Goal: Task Accomplishment & Management: Use online tool/utility

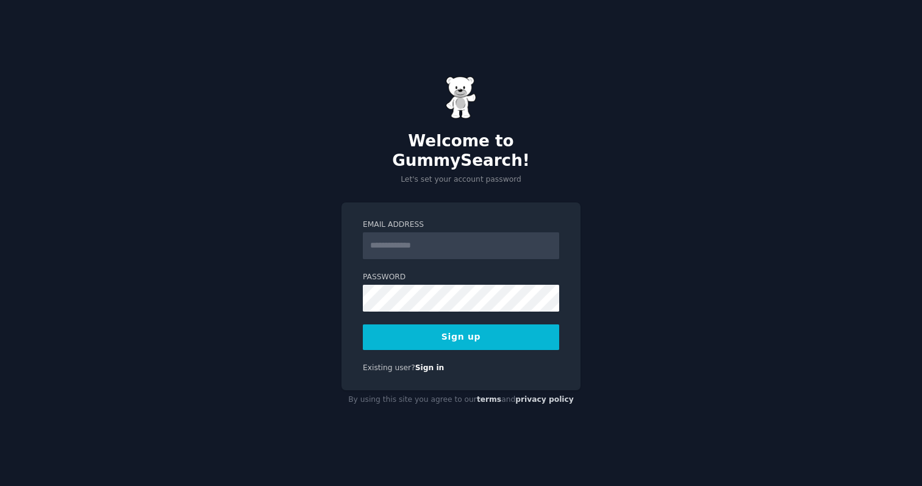
click at [380, 232] on input "Email Address" at bounding box center [461, 245] width 196 height 27
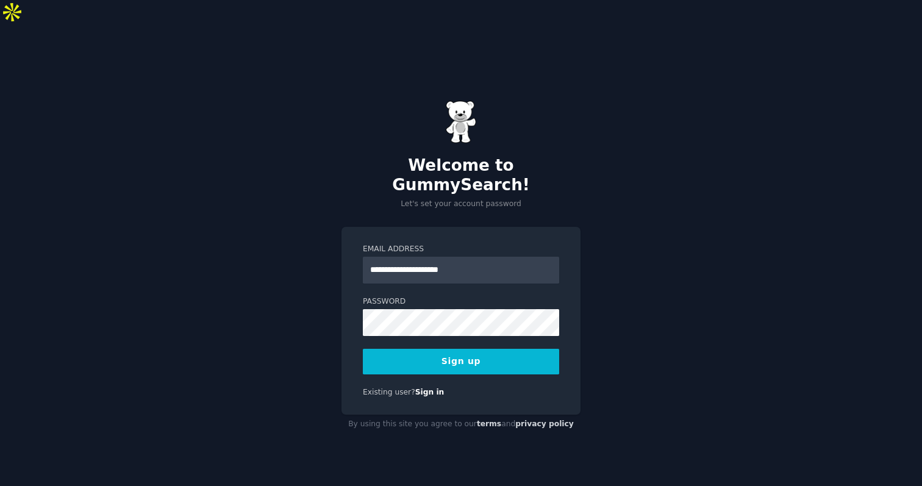
type input "**********"
click at [310, 300] on div "**********" at bounding box center [461, 267] width 922 height 486
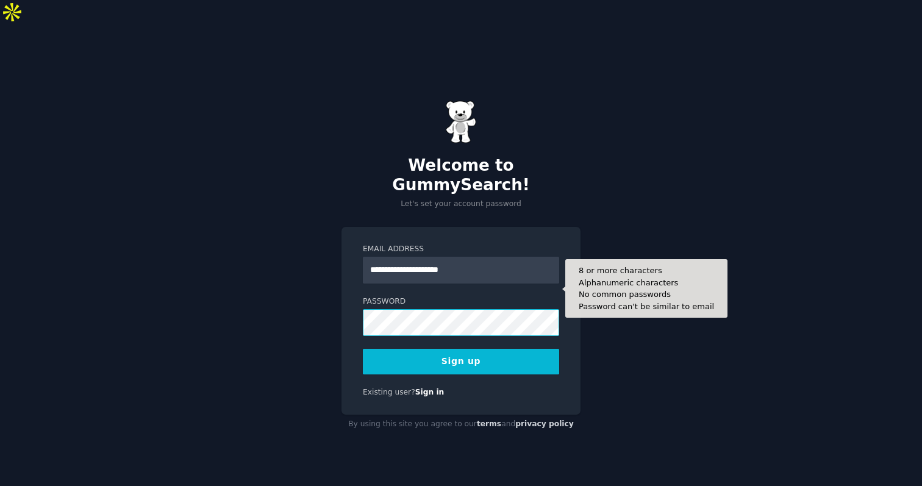
click at [363, 349] on button "Sign up" at bounding box center [461, 362] width 196 height 26
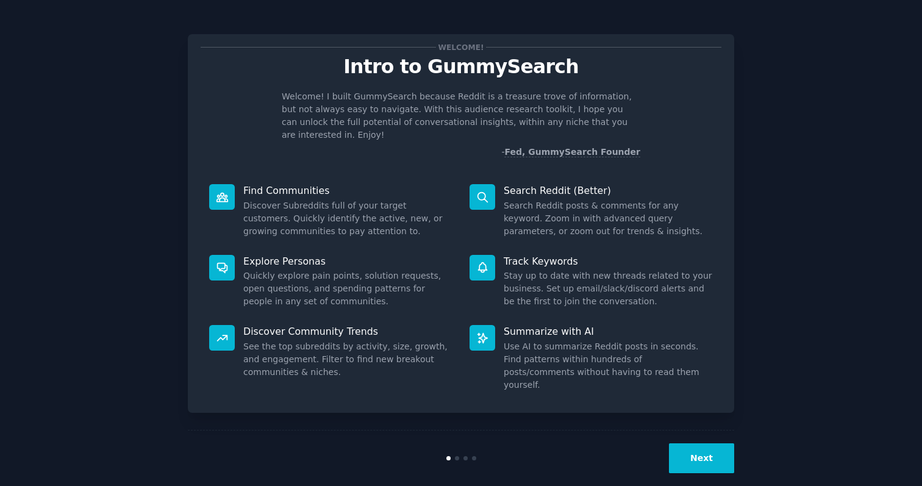
click at [689, 447] on button "Next" at bounding box center [701, 458] width 65 height 30
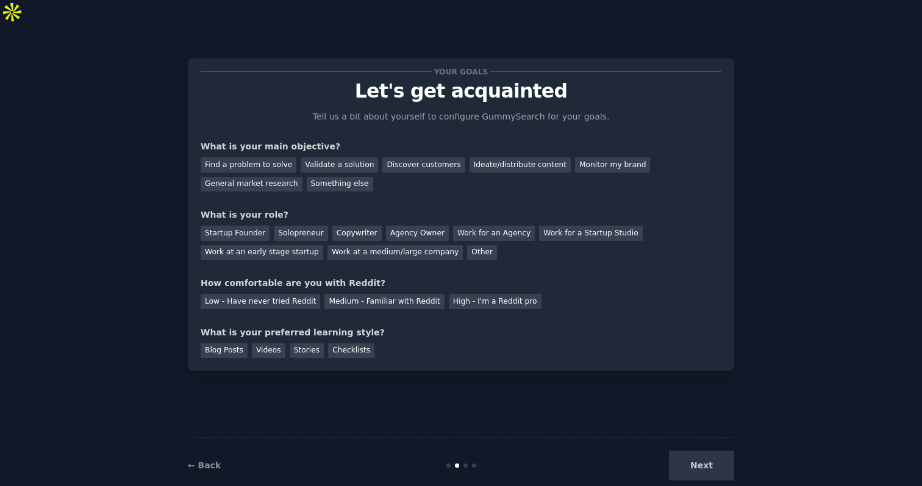
click at [689, 450] on div "Next" at bounding box center [643, 465] width 182 height 30
click at [294, 226] on div "Solopreneur" at bounding box center [301, 233] width 54 height 15
click at [472, 226] on div "Work for an Agency" at bounding box center [494, 233] width 82 height 15
click at [282, 226] on div "Solopreneur" at bounding box center [301, 233] width 54 height 15
click at [695, 450] on div "Next" at bounding box center [643, 465] width 182 height 30
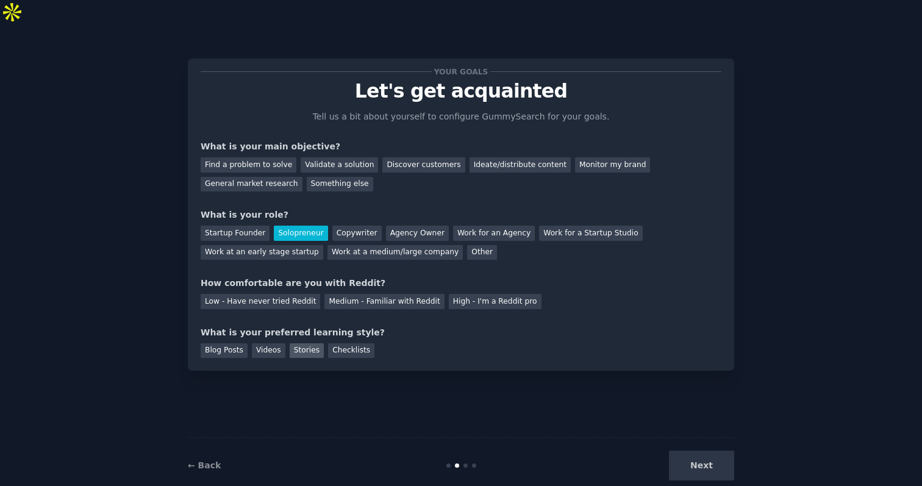
click at [309, 343] on div "Stories" at bounding box center [307, 350] width 34 height 15
click at [277, 343] on div "Videos" at bounding box center [269, 350] width 34 height 15
click at [224, 343] on div "Blog Posts" at bounding box center [224, 350] width 47 height 15
click at [303, 343] on div "Stories" at bounding box center [307, 350] width 34 height 15
click at [227, 343] on div "Blog Posts" at bounding box center [224, 350] width 47 height 15
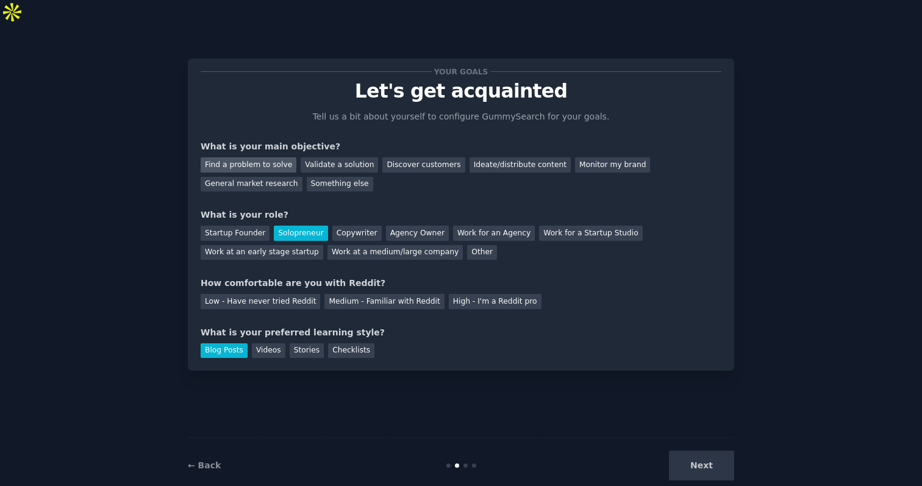
click at [251, 157] on div "Find a problem to solve" at bounding box center [249, 164] width 96 height 15
click at [683, 450] on div "Next" at bounding box center [643, 465] width 182 height 30
click at [696, 450] on div "Next" at bounding box center [643, 465] width 182 height 30
click at [466, 294] on div "High - I'm a Reddit pro" at bounding box center [495, 301] width 93 height 15
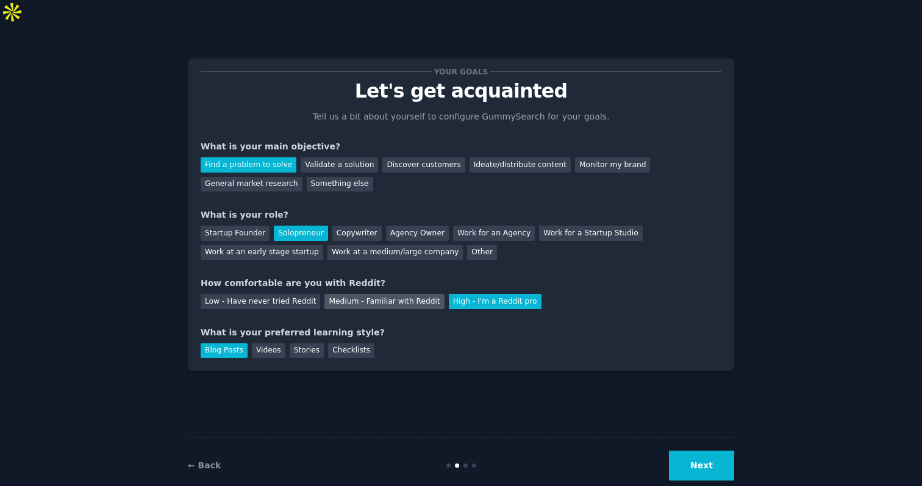
click at [411, 294] on div "Medium - Familiar with Reddit" at bounding box center [383, 301] width 119 height 15
click at [703, 450] on button "Next" at bounding box center [701, 465] width 65 height 30
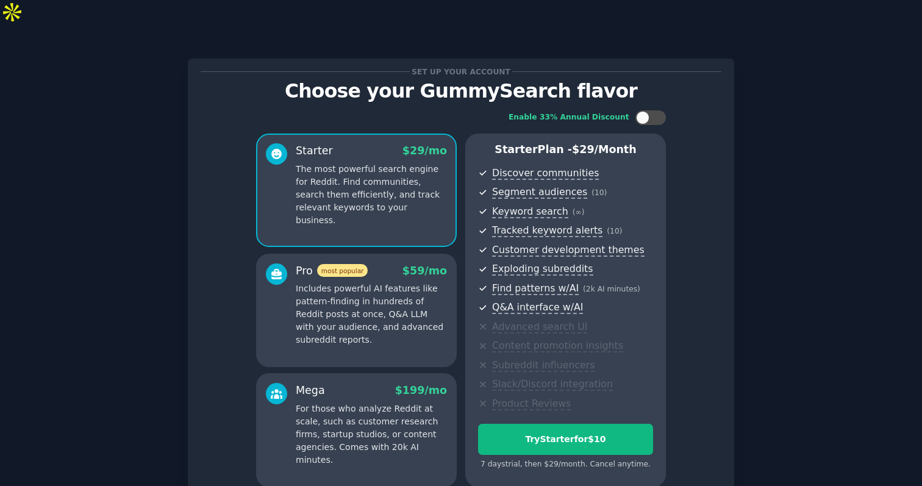
scroll to position [92, 0]
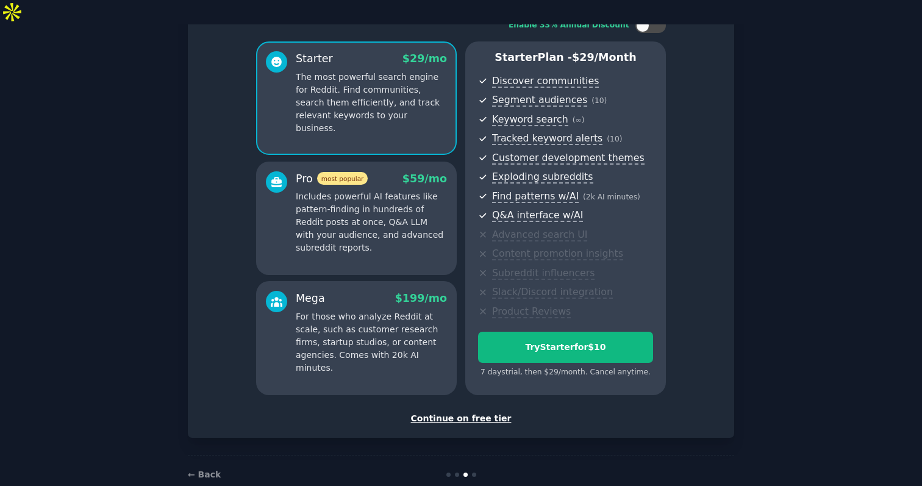
click at [452, 412] on div "Continue on free tier" at bounding box center [461, 418] width 521 height 13
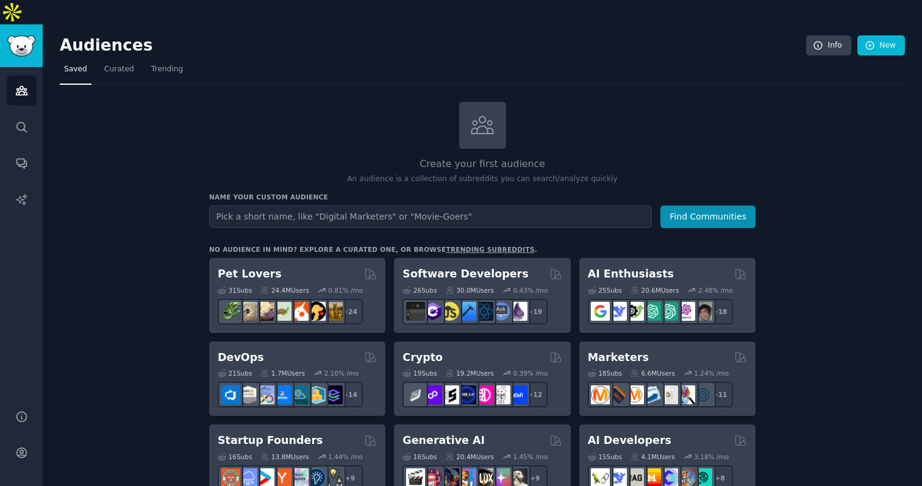
click at [297, 205] on input "text" at bounding box center [430, 216] width 443 height 23
type input "linkedin"
click at [660, 205] on button "Find Communities" at bounding box center [707, 216] width 95 height 23
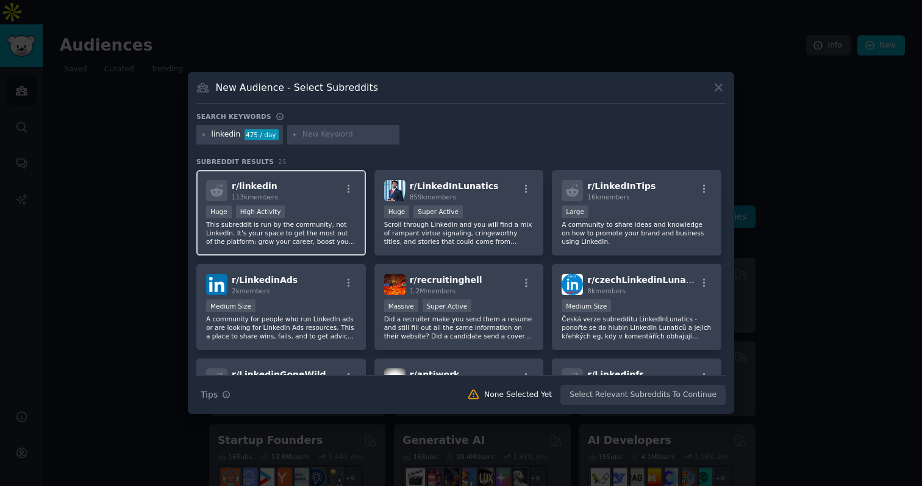
click at [316, 199] on div "r/ linkedin 113k members" at bounding box center [281, 190] width 150 height 21
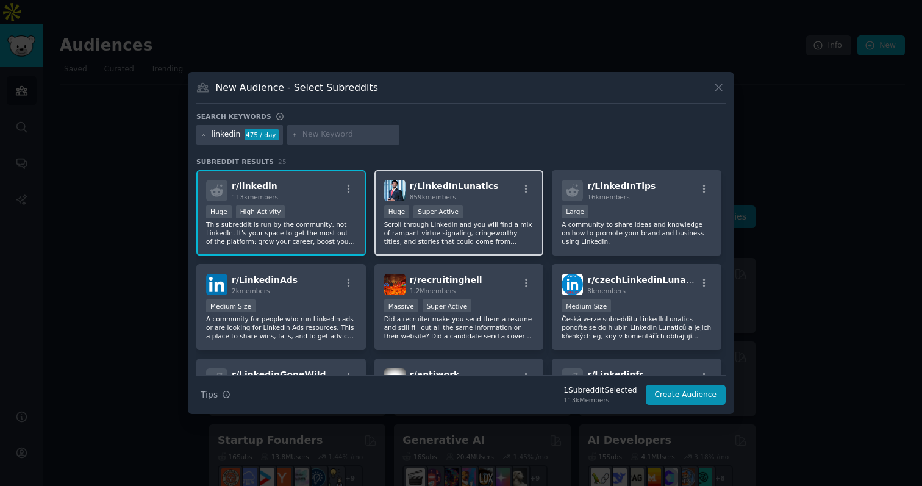
click at [493, 207] on div ">= 95th percentile for submissions / day Huge Super Active" at bounding box center [459, 212] width 150 height 15
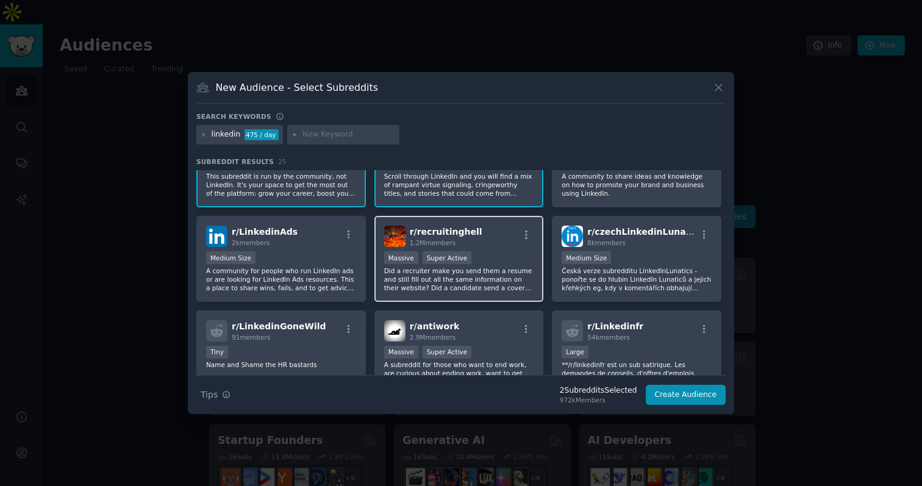
scroll to position [49, 0]
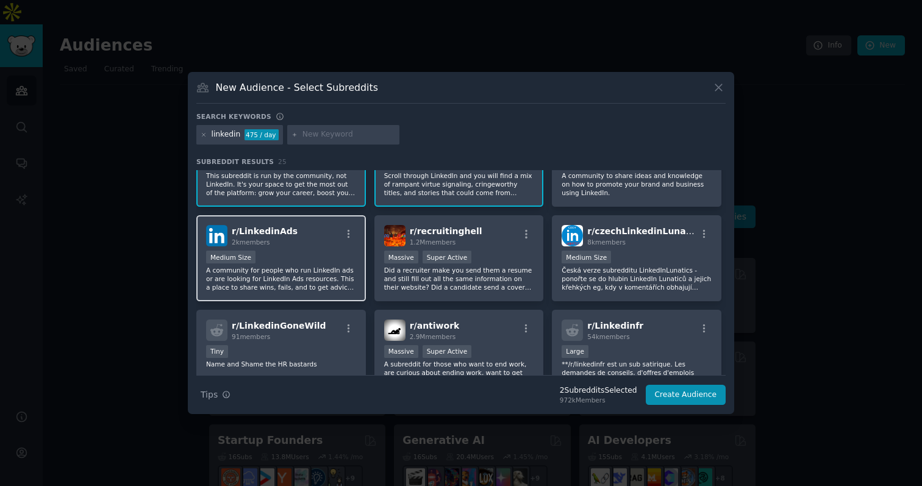
click at [327, 246] on div "r/ LinkedinAds 2k members Medium Size A community for people who run LinkedIn a…" at bounding box center [280, 258] width 169 height 86
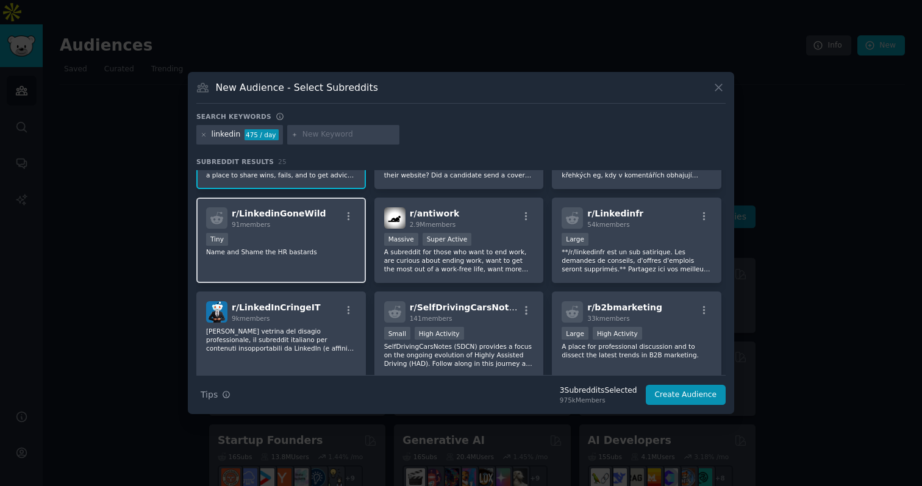
scroll to position [167, 0]
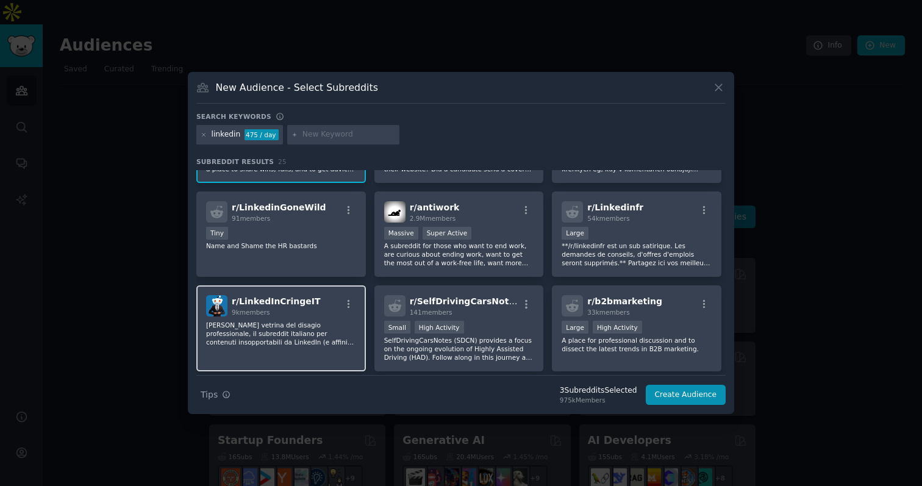
click at [312, 313] on div "r/ LinkedInCringeIT 9k members" at bounding box center [281, 305] width 150 height 21
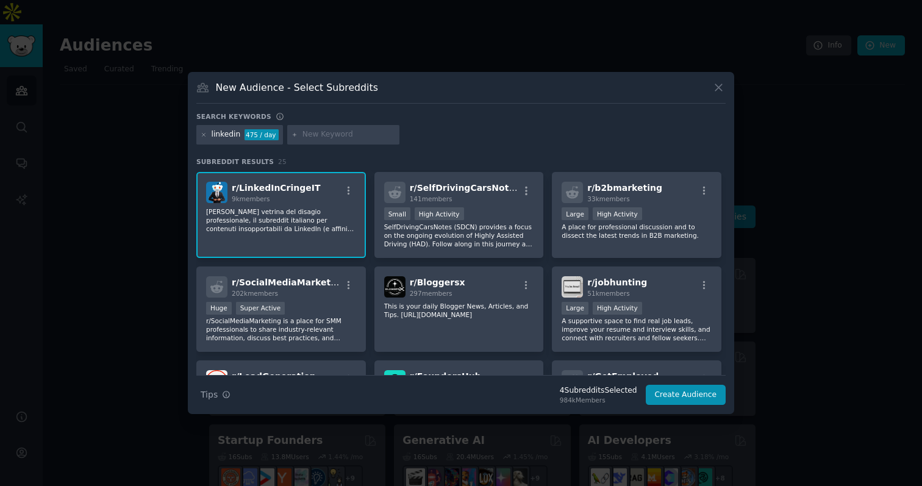
scroll to position [280, 0]
click at [677, 391] on button "Create Audience" at bounding box center [685, 395] width 80 height 21
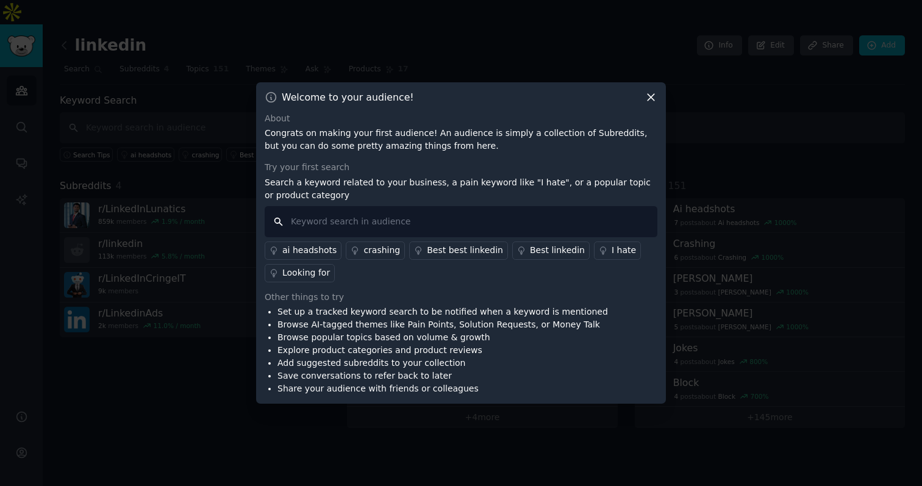
click at [561, 223] on input "text" at bounding box center [461, 221] width 393 height 31
type input "i wish this existed"
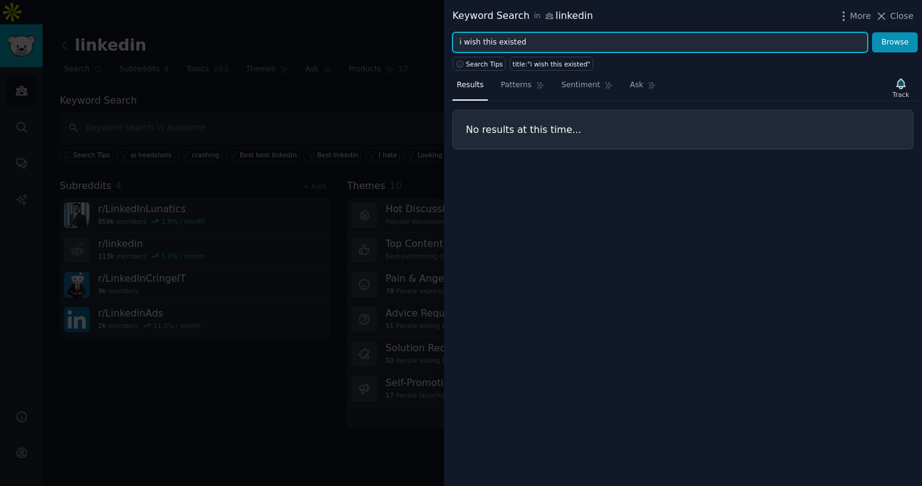
click at [493, 44] on input "i wish this existed" at bounding box center [659, 42] width 415 height 21
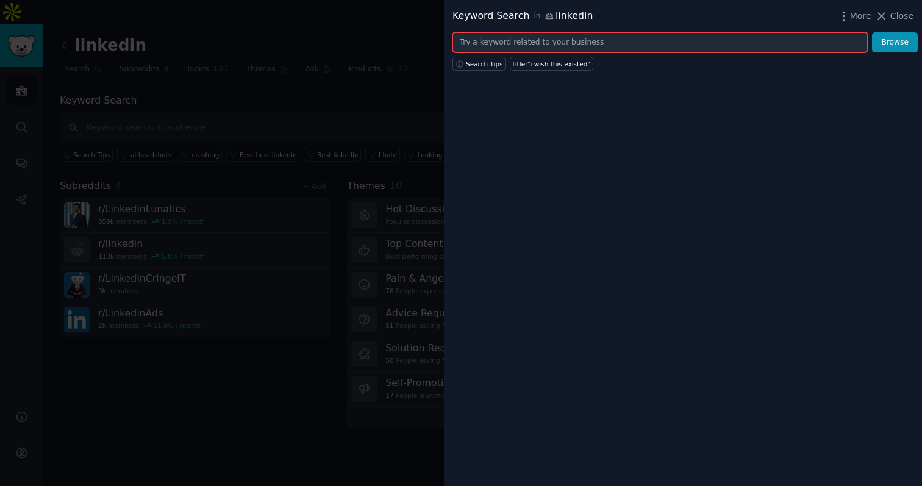
click at [872, 32] on button "Browse" at bounding box center [895, 42] width 46 height 21
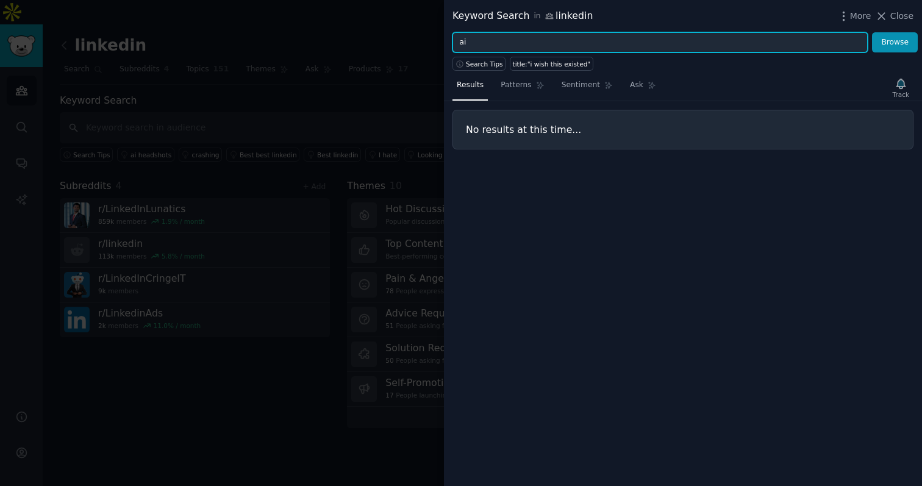
click at [872, 32] on button "Browse" at bounding box center [895, 42] width 46 height 21
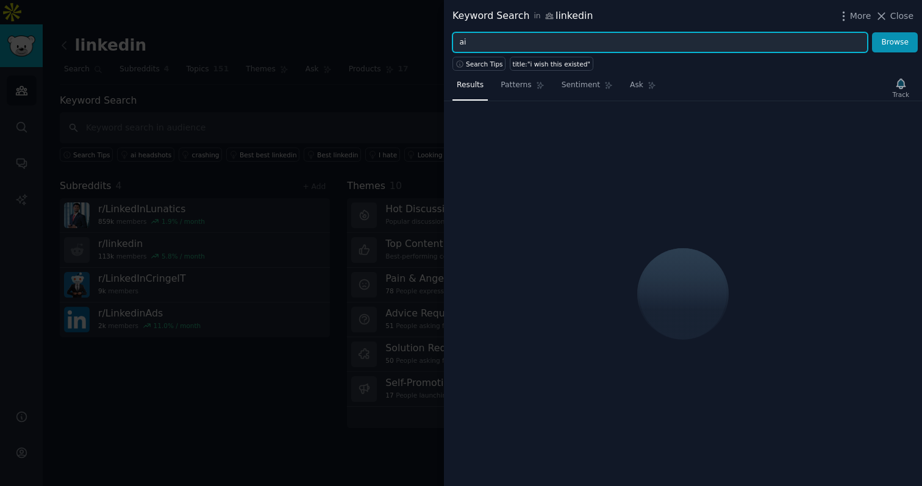
click at [485, 41] on input "ai" at bounding box center [659, 42] width 415 height 21
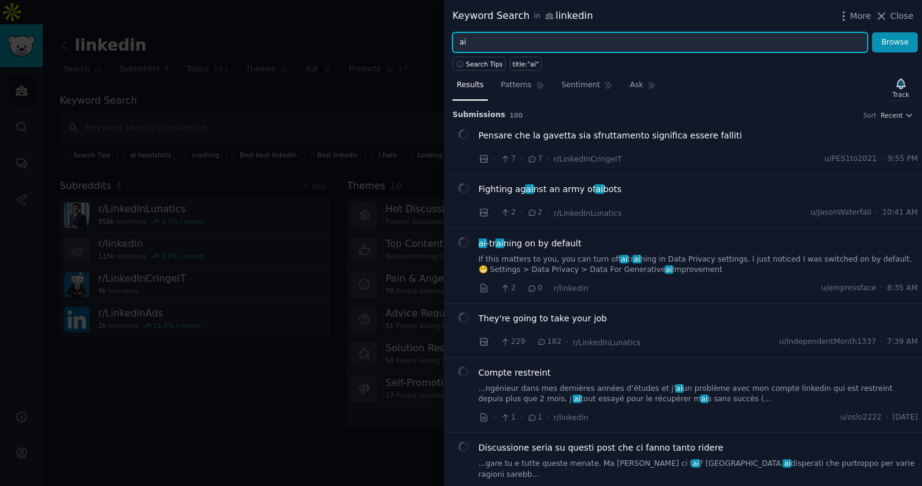
click at [485, 41] on input "ai" at bounding box center [659, 42] width 415 height 21
click at [872, 32] on button "Browse" at bounding box center [895, 42] width 46 height 21
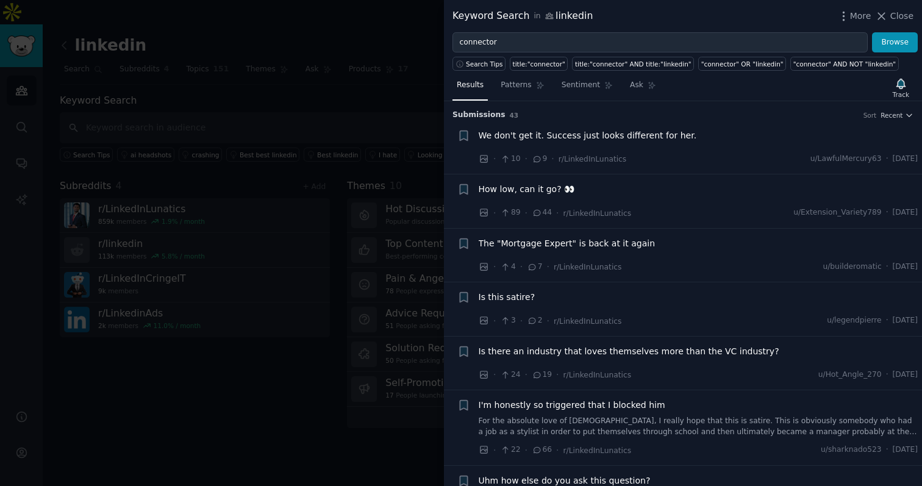
click at [531, 192] on span "How low, can it go? 👀" at bounding box center [526, 189] width 96 height 13
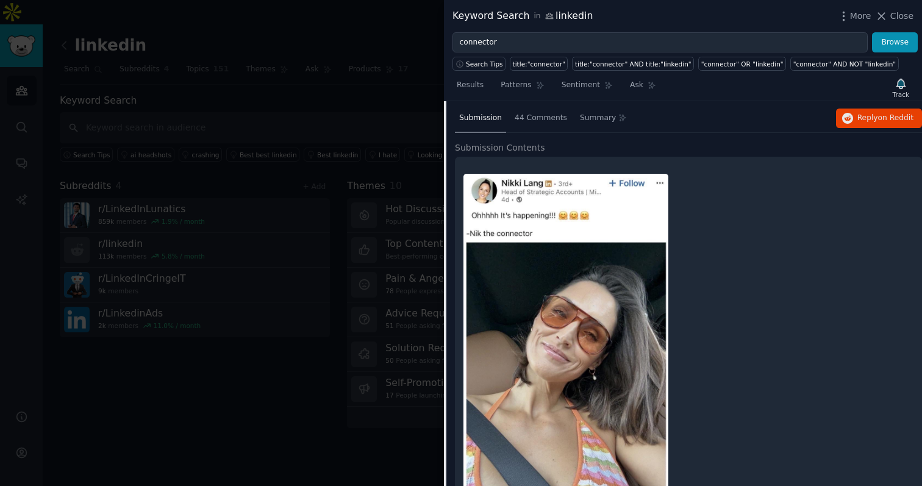
scroll to position [121, 0]
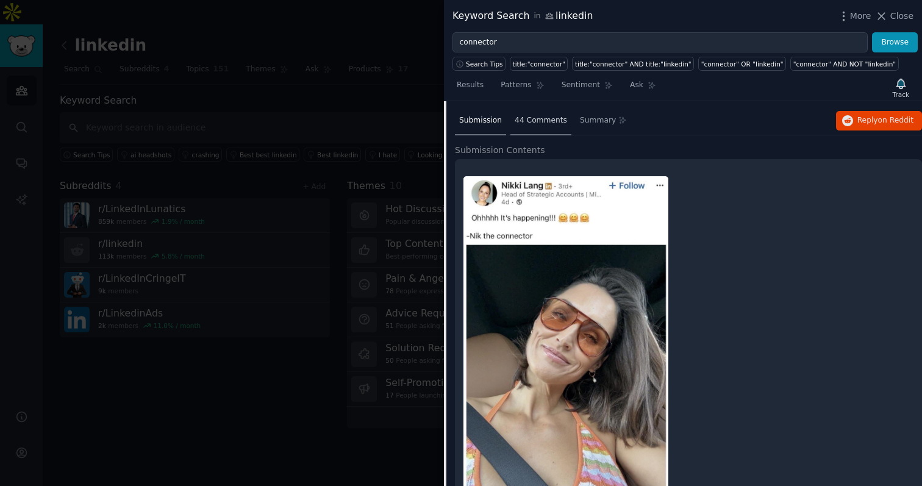
click at [550, 123] on span "44 Comments" at bounding box center [540, 120] width 52 height 11
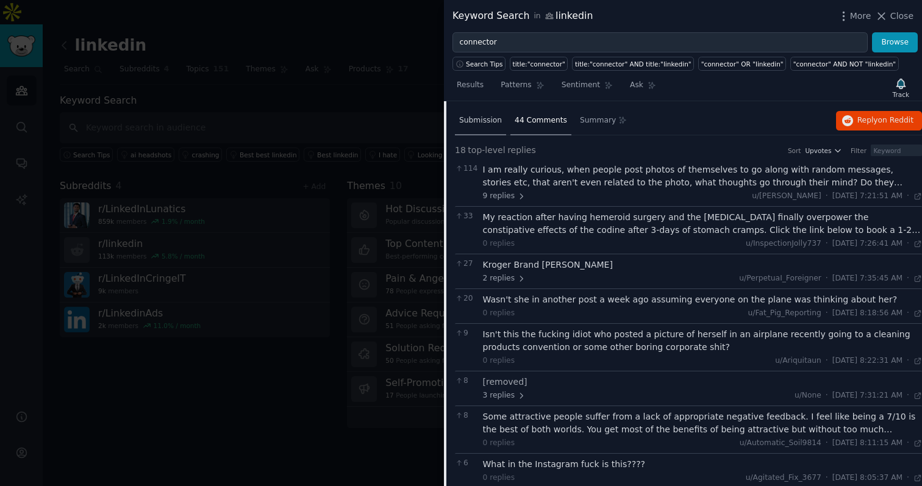
click at [474, 122] on span "Submission" at bounding box center [480, 120] width 43 height 11
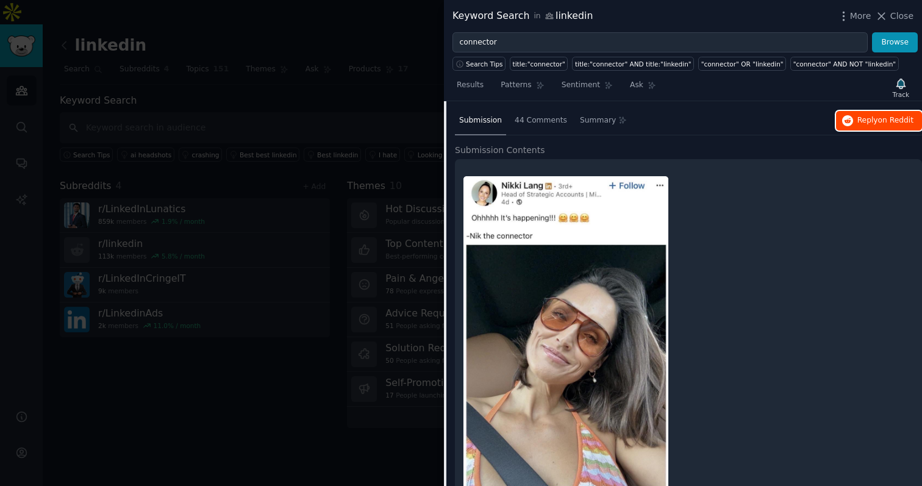
click at [892, 127] on button "Reply on Reddit" at bounding box center [879, 121] width 86 height 20
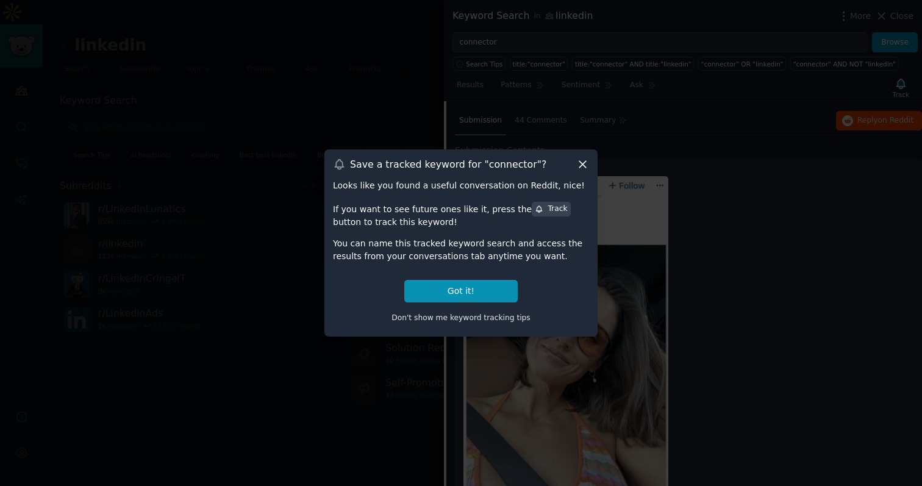
click at [588, 168] on icon at bounding box center [582, 164] width 13 height 13
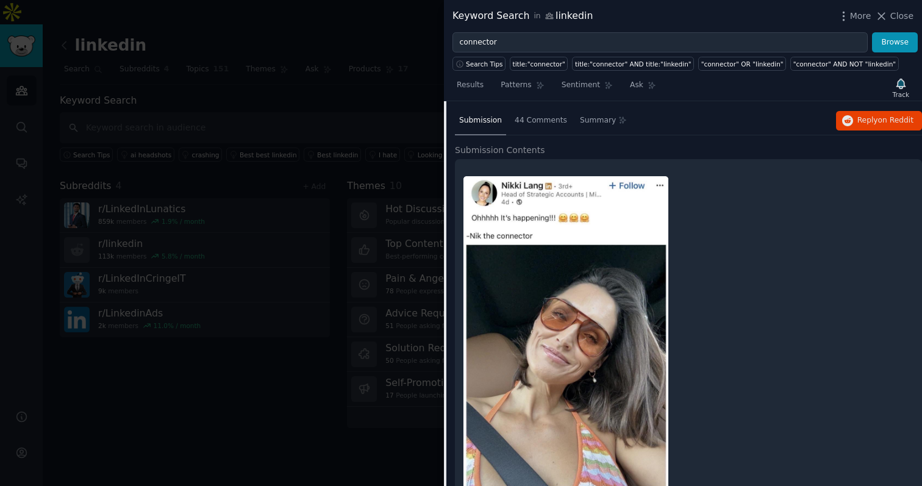
click at [495, 52] on div "Search Tips" at bounding box center [480, 61] width 57 height 18
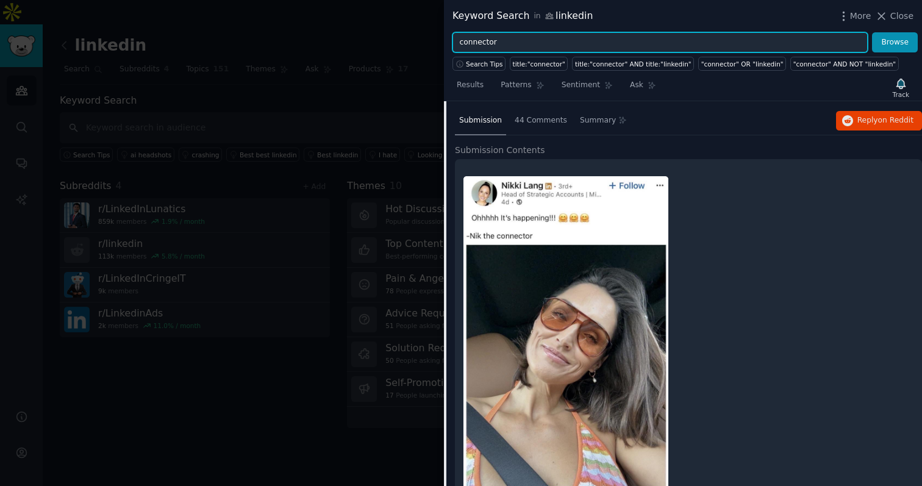
click at [493, 43] on input "connector" at bounding box center [659, 42] width 415 height 21
type input "pain and anger"
click at [872, 32] on button "Browse" at bounding box center [895, 42] width 46 height 21
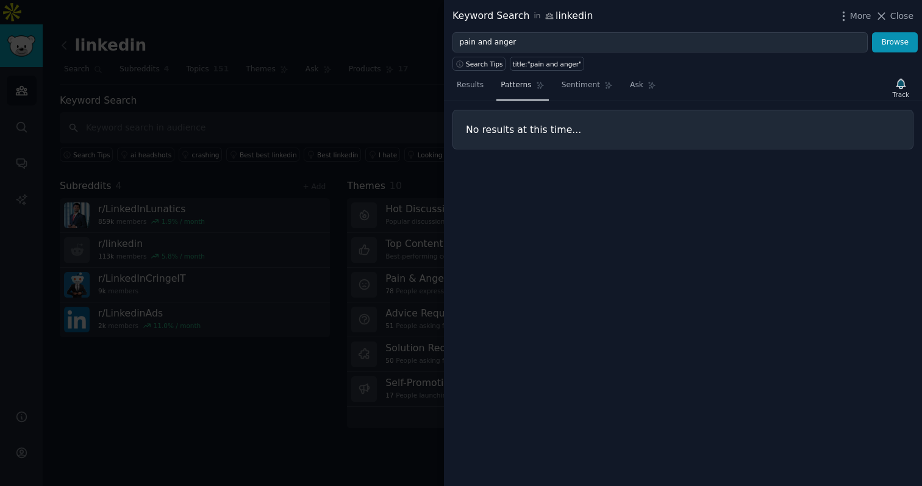
click at [503, 88] on span "Patterns" at bounding box center [515, 85] width 30 height 11
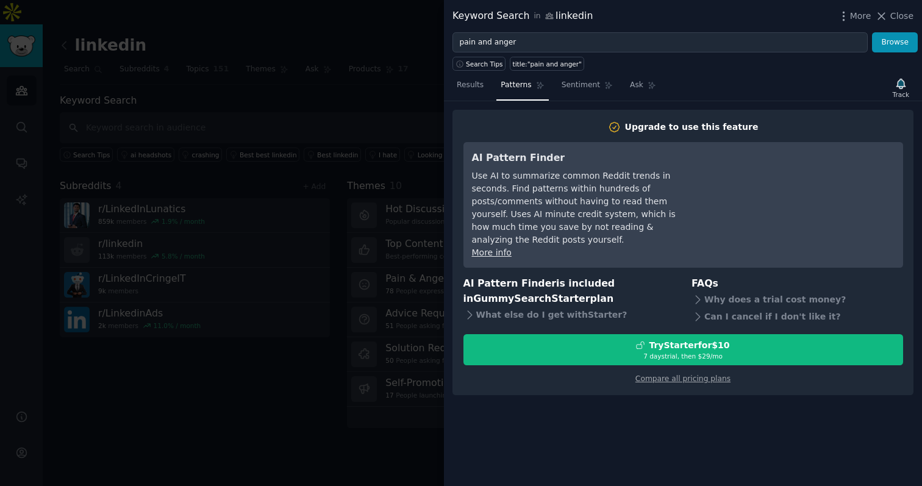
click at [427, 366] on div at bounding box center [461, 243] width 922 height 486
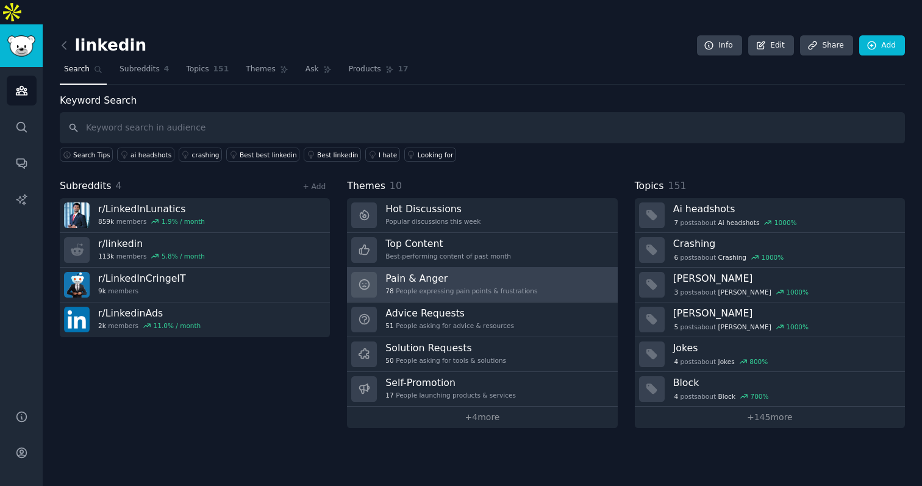
click at [438, 272] on h3 "Pain & Anger" at bounding box center [461, 278] width 152 height 13
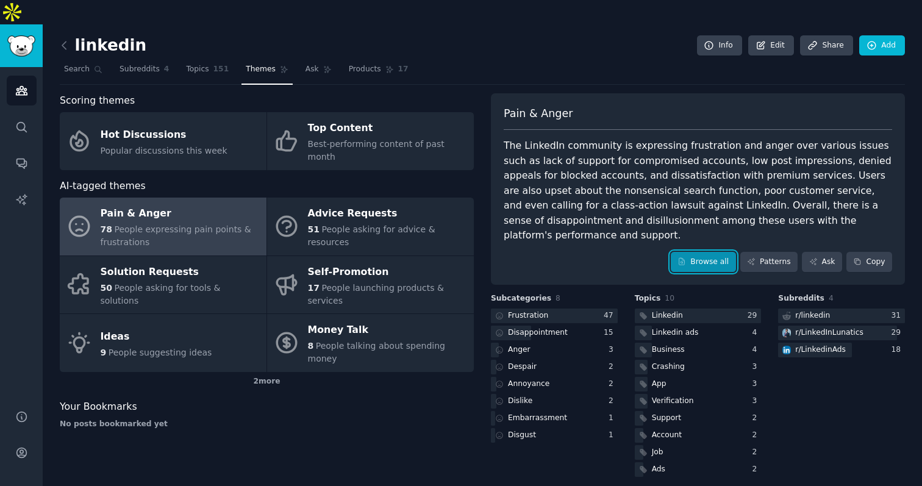
click at [718, 252] on link "Browse all" at bounding box center [702, 262] width 65 height 21
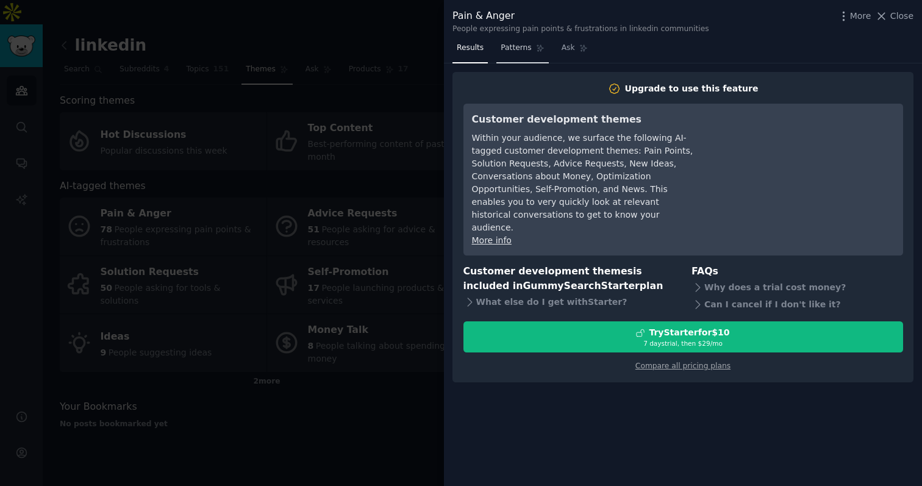
click at [497, 59] on link "Patterns" at bounding box center [522, 50] width 52 height 25
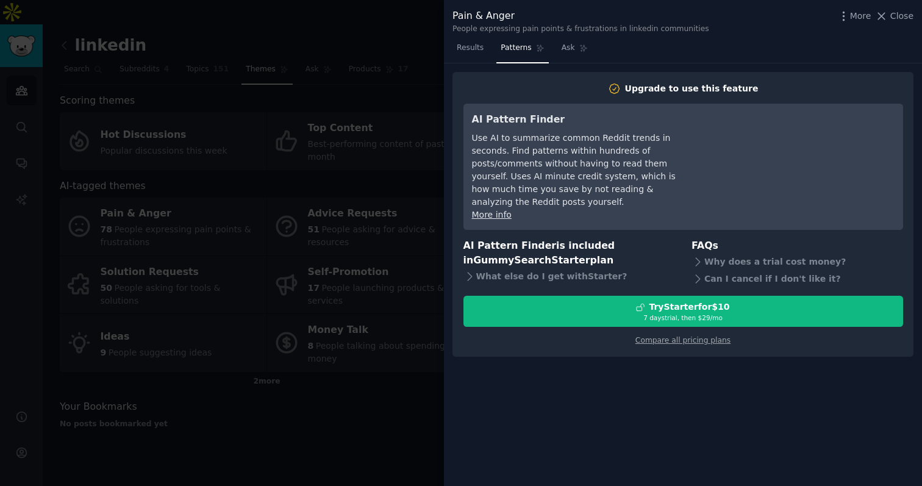
click at [420, 79] on div at bounding box center [461, 243] width 922 height 486
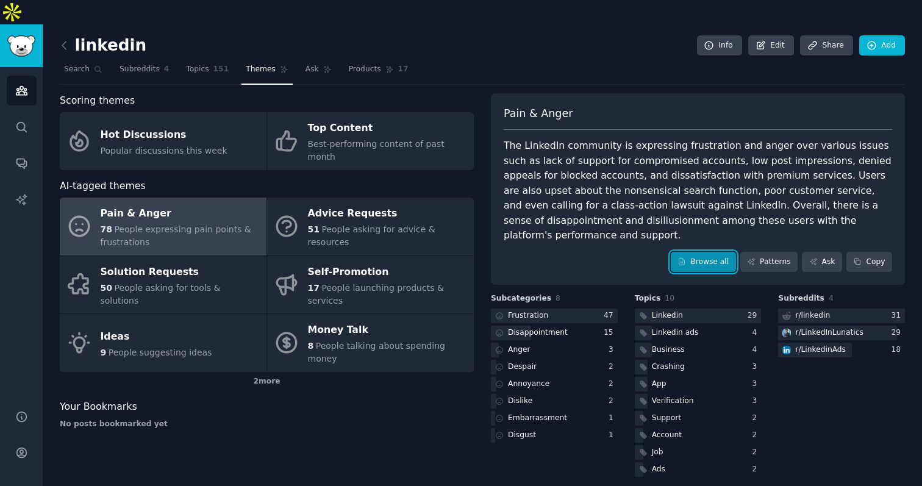
click at [690, 252] on link "Browse all" at bounding box center [702, 262] width 65 height 21
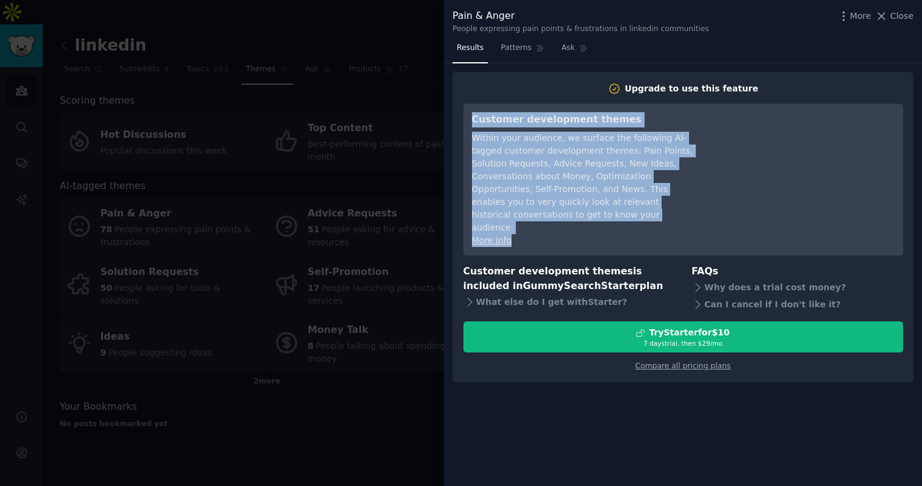
drag, startPoint x: 602, startPoint y: 234, endPoint x: 457, endPoint y: 101, distance: 197.1
click at [457, 100] on div "Upgrade to use this feature Customer development themes Within your audience, w…" at bounding box center [682, 227] width 461 height 311
click at [457, 101] on div "Upgrade to use this feature Customer development themes Within your audience, w…" at bounding box center [682, 227] width 461 height 311
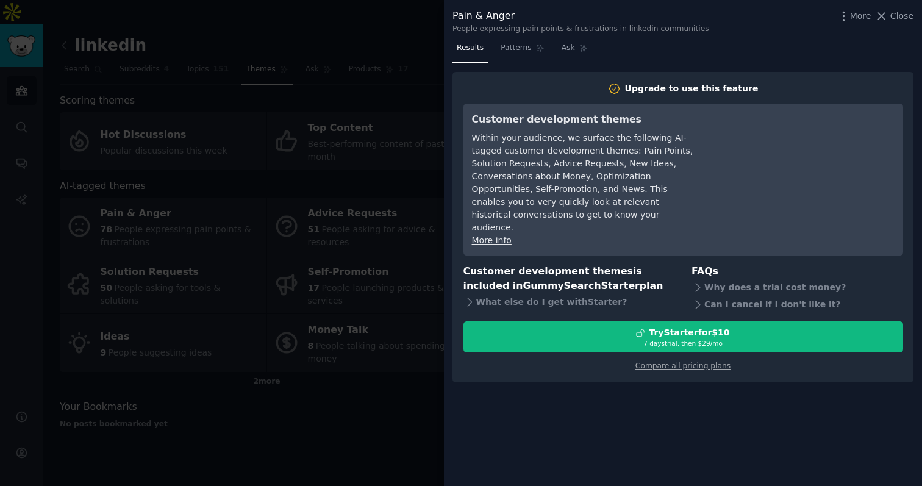
drag, startPoint x: 457, startPoint y: 101, endPoint x: 637, endPoint y: 226, distance: 219.0
click at [637, 226] on div "Upgrade to use this feature Customer development themes Within your audience, w…" at bounding box center [682, 227] width 461 height 311
click at [637, 234] on div "More info" at bounding box center [583, 240] width 222 height 13
click at [634, 234] on div "More info" at bounding box center [583, 240] width 222 height 13
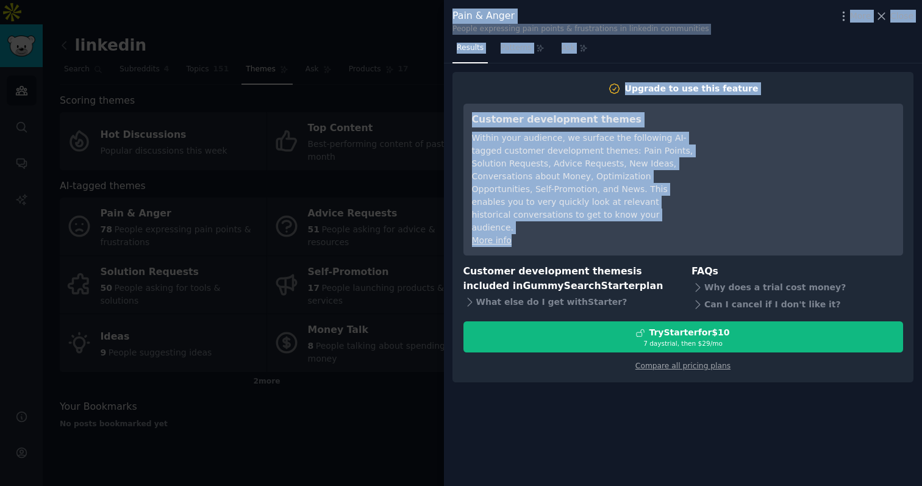
drag, startPoint x: 631, startPoint y: 230, endPoint x: 451, endPoint y: 18, distance: 278.0
click at [450, 18] on div "Pain & Anger People expressing pain points & frustrations in linkedin communiti…" at bounding box center [683, 243] width 478 height 486
click at [451, 18] on div "Pain & Anger People expressing pain points & frustrations in linkedin communiti…" at bounding box center [683, 19] width 478 height 38
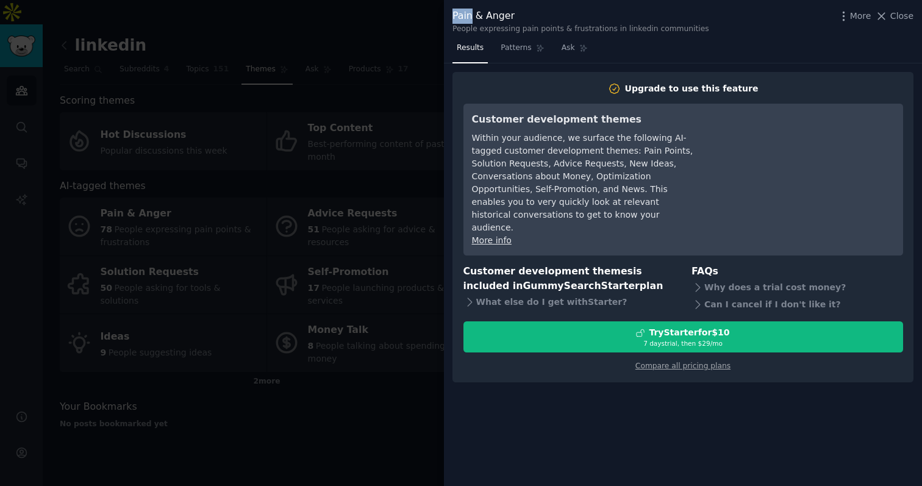
click at [456, 19] on div "Pain & Anger People expressing pain points & frustrations in linkedin communiti…" at bounding box center [683, 19] width 478 height 38
click at [507, 47] on span "Patterns" at bounding box center [515, 48] width 30 height 11
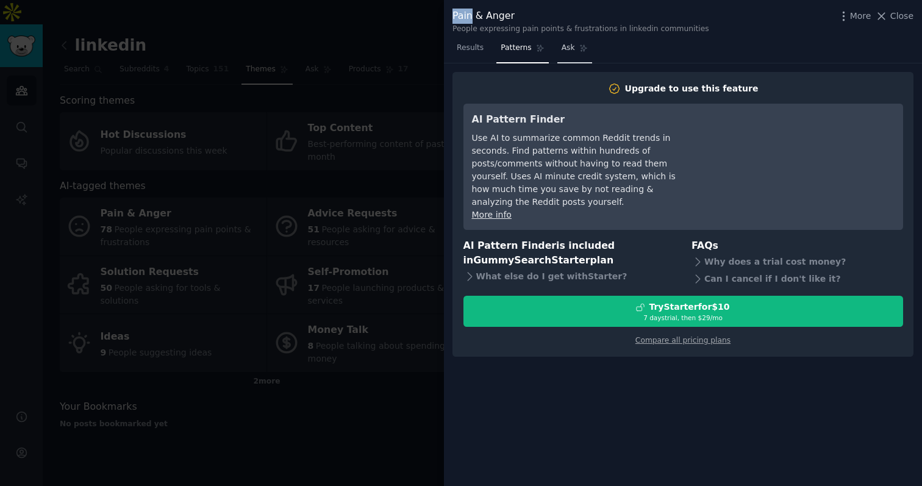
click at [571, 48] on span "Ask" at bounding box center [567, 48] width 13 height 11
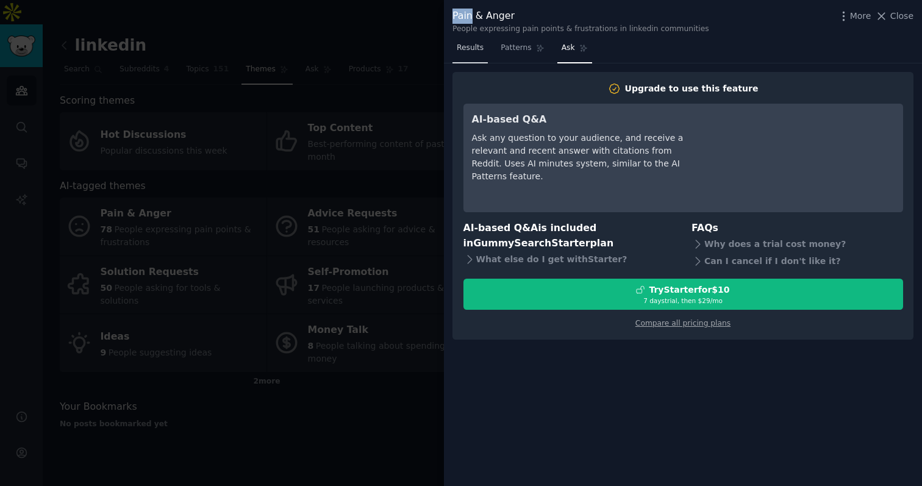
click at [472, 46] on span "Results" at bounding box center [470, 48] width 27 height 11
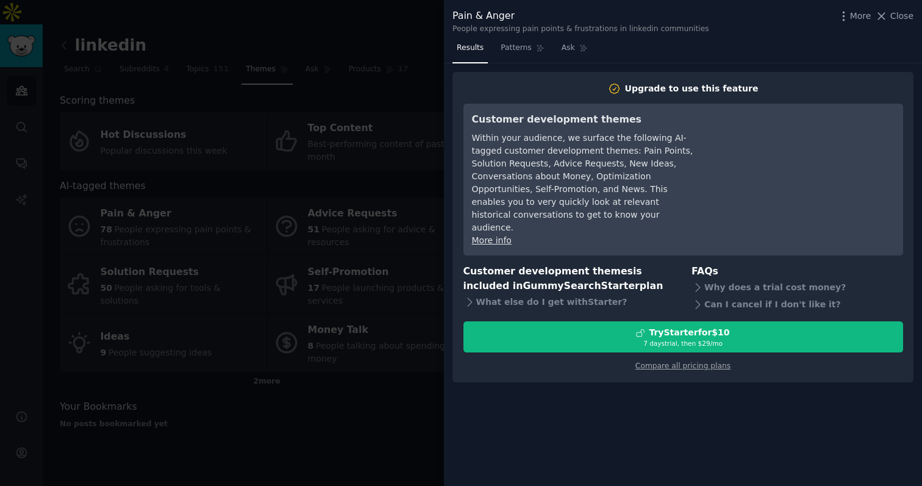
click at [335, 380] on div at bounding box center [461, 243] width 922 height 486
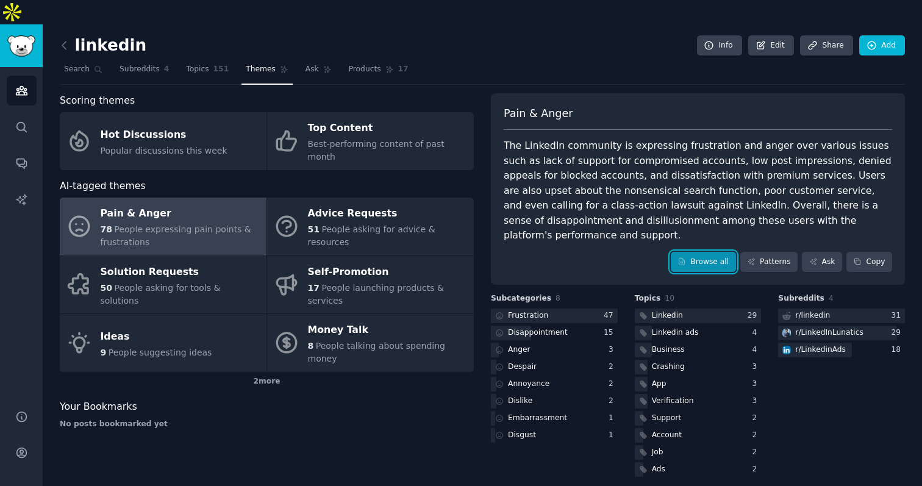
click at [679, 252] on link "Browse all" at bounding box center [702, 262] width 65 height 21
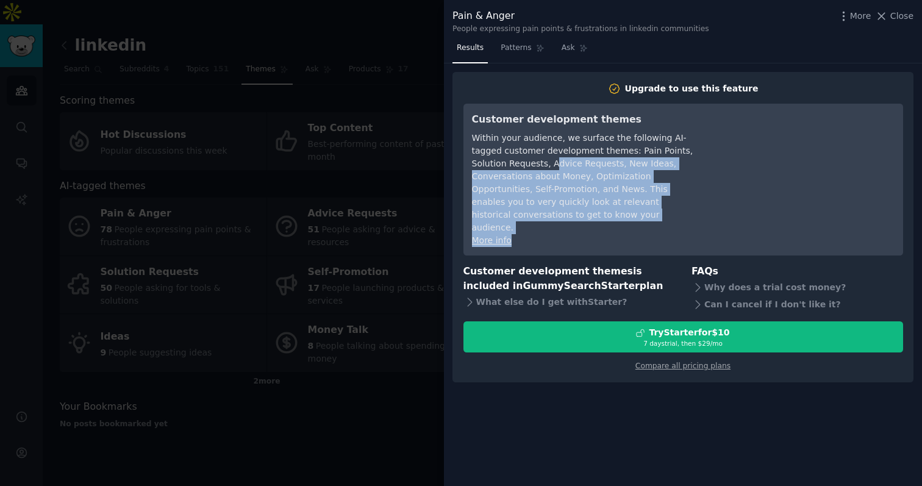
drag, startPoint x: 614, startPoint y: 236, endPoint x: 552, endPoint y: 166, distance: 94.6
click at [551, 166] on div "Customer development themes Within your audience, we surface the following AI-t…" at bounding box center [682, 180] width 439 height 152
click at [552, 166] on div "Within your audience, we surface the following AI-tagged customer development t…" at bounding box center [583, 183] width 222 height 102
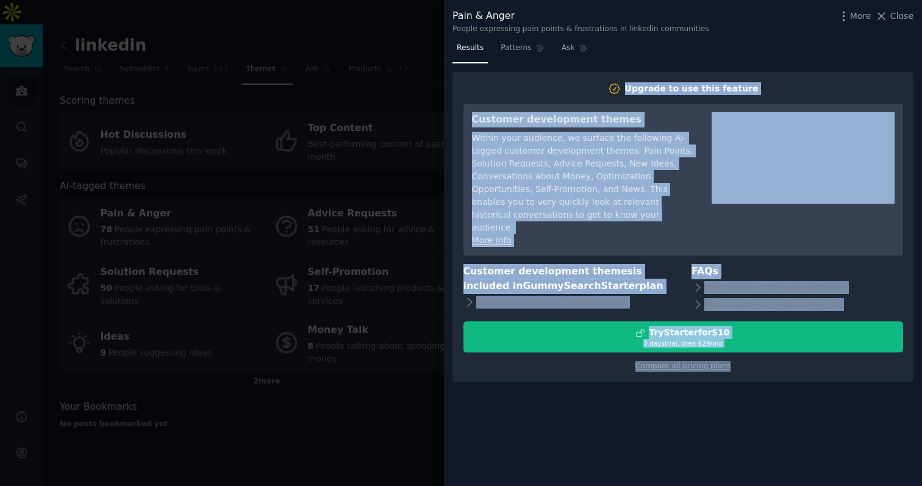
drag, startPoint x: 458, startPoint y: 78, endPoint x: 776, endPoint y: 393, distance: 447.4
click at [776, 393] on div "Results Patterns Ask Upgrade to use this feature Customer development themes Wi…" at bounding box center [683, 261] width 478 height 447
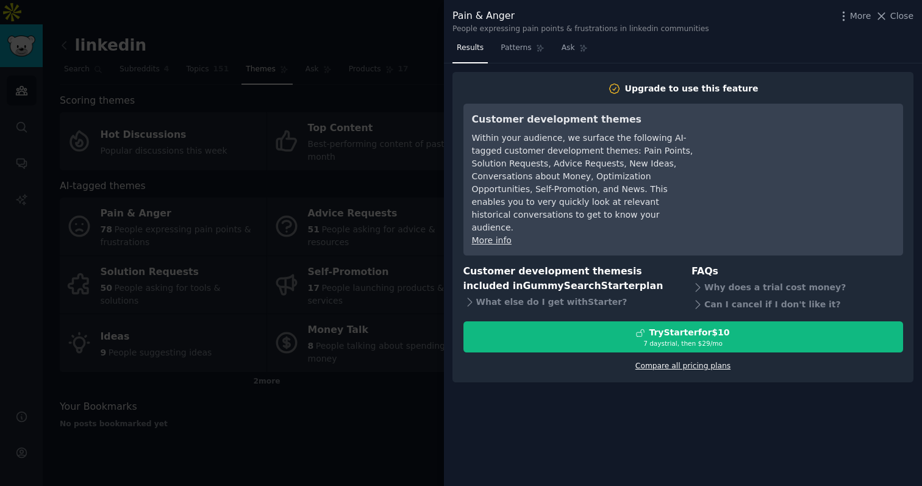
click at [698, 361] on link "Compare all pricing plans" at bounding box center [682, 365] width 95 height 9
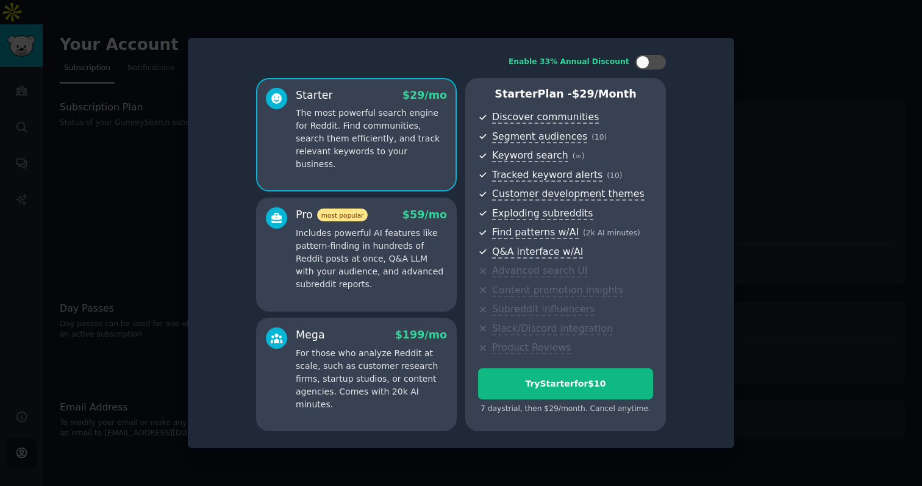
click at [839, 192] on div at bounding box center [461, 243] width 922 height 486
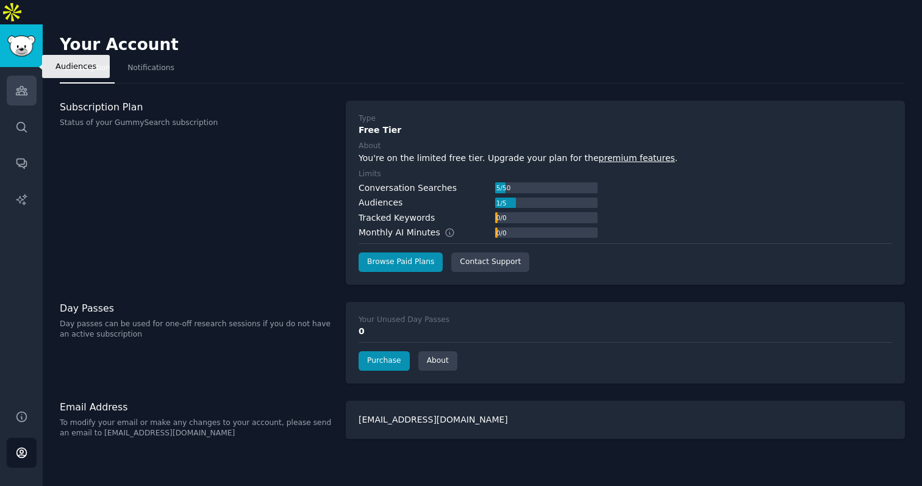
click at [25, 84] on icon "Sidebar" at bounding box center [21, 90] width 13 height 13
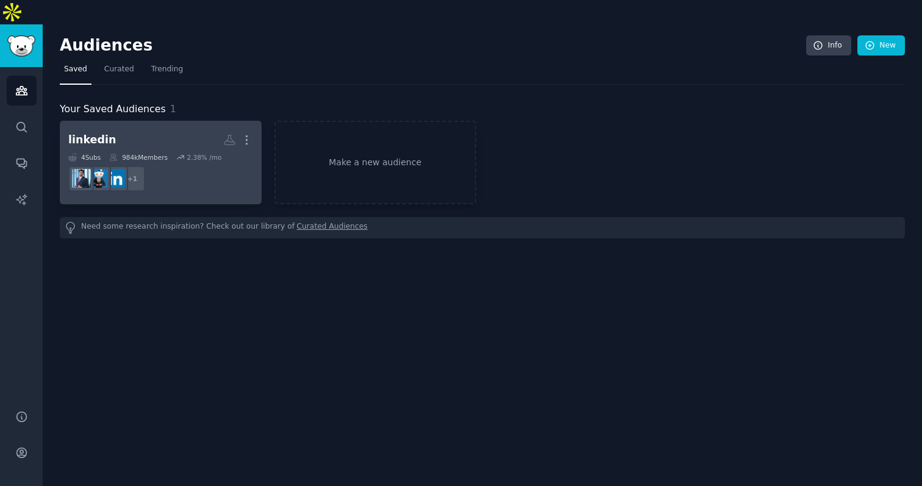
click at [149, 129] on h2 "linkedin More" at bounding box center [160, 139] width 185 height 21
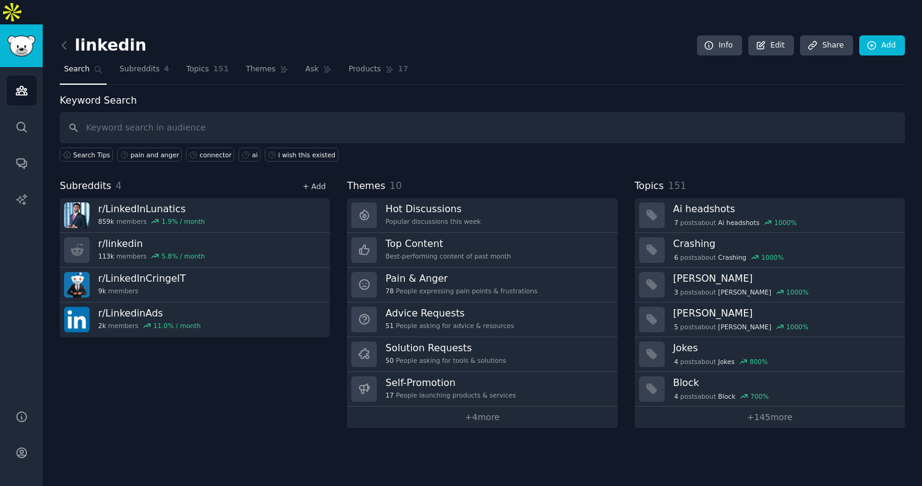
click at [314, 182] on link "+ Add" at bounding box center [313, 186] width 23 height 9
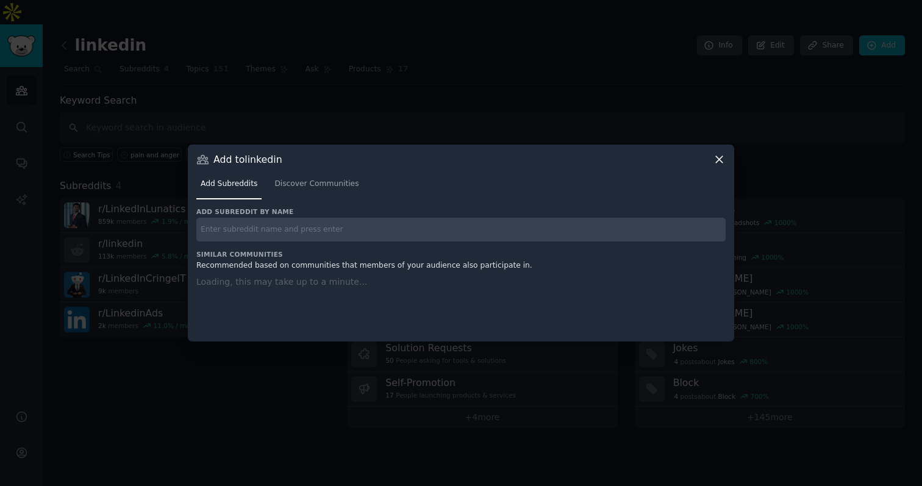
click at [315, 230] on input "text" at bounding box center [460, 230] width 529 height 24
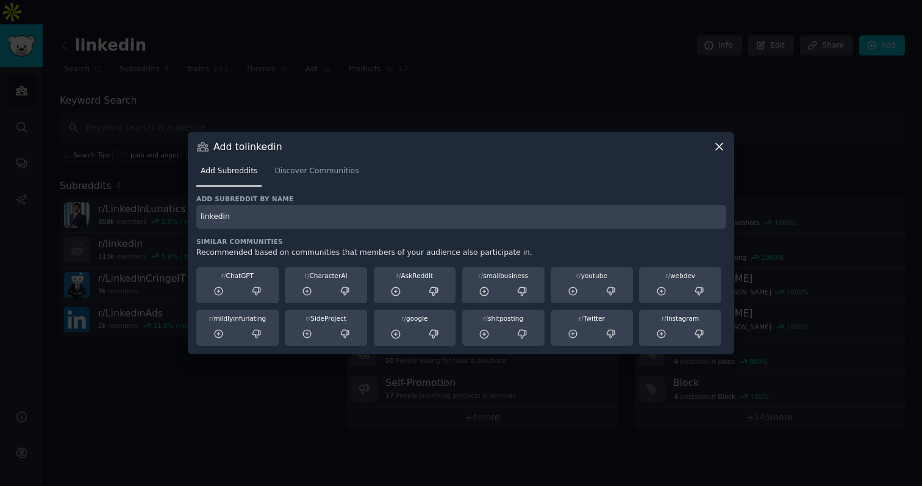
type input "linkedin"
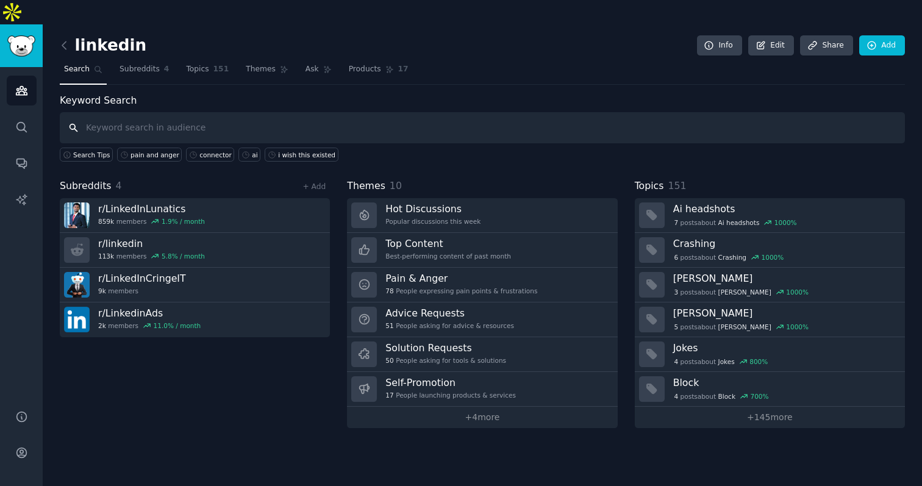
click at [155, 112] on input "text" at bounding box center [482, 127] width 845 height 31
click at [108, 179] on span "Subreddits" at bounding box center [86, 186] width 52 height 15
click at [129, 60] on link "Subreddits 4" at bounding box center [144, 72] width 58 height 25
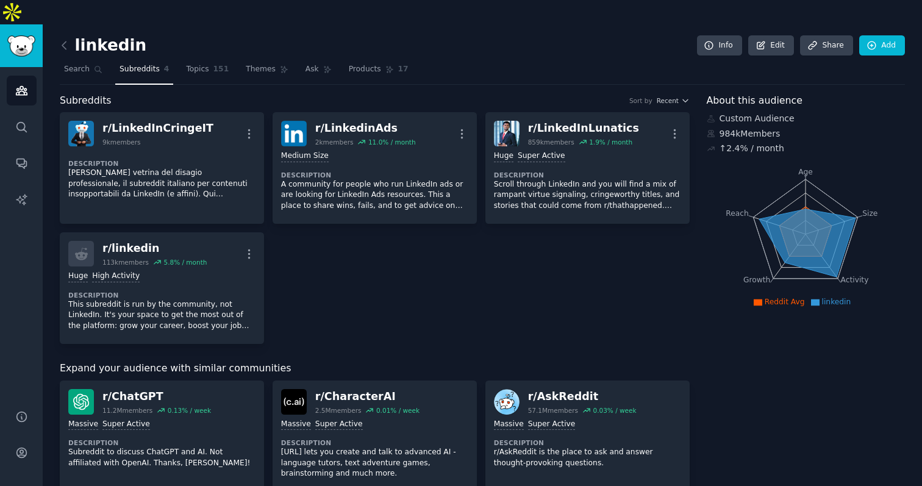
click at [764, 35] on div "linkedin Info Edit Share Add" at bounding box center [482, 47] width 845 height 25
click at [766, 35] on link "Edit" at bounding box center [771, 45] width 46 height 21
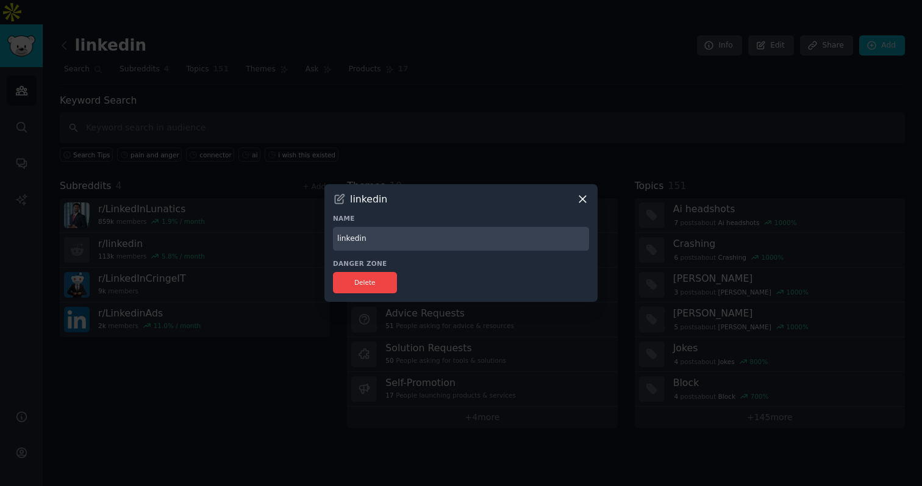
click at [411, 245] on input "linkedin" at bounding box center [461, 239] width 256 height 24
click at [589, 204] on div "linkedin Name linkedin Danger Zone Delete" at bounding box center [460, 243] width 273 height 118
click at [585, 201] on icon at bounding box center [582, 199] width 13 height 13
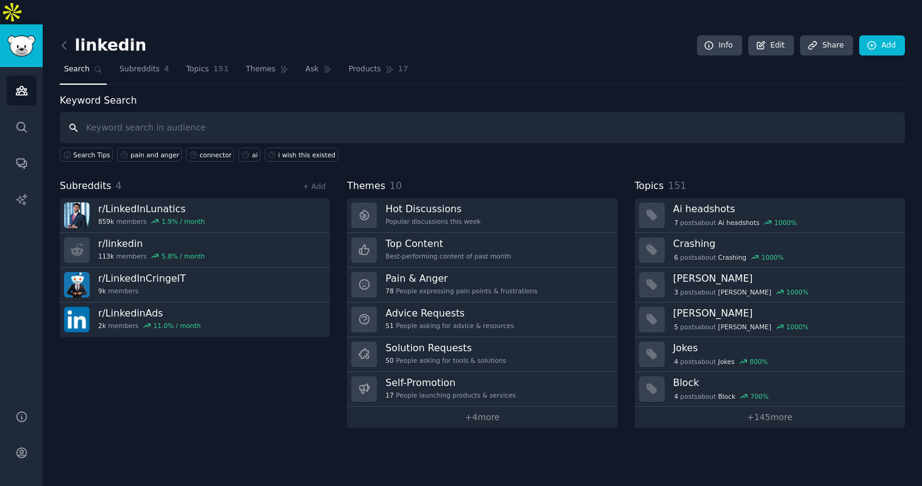
click at [252, 112] on input "text" at bounding box center [482, 127] width 845 height 31
type input "pain"
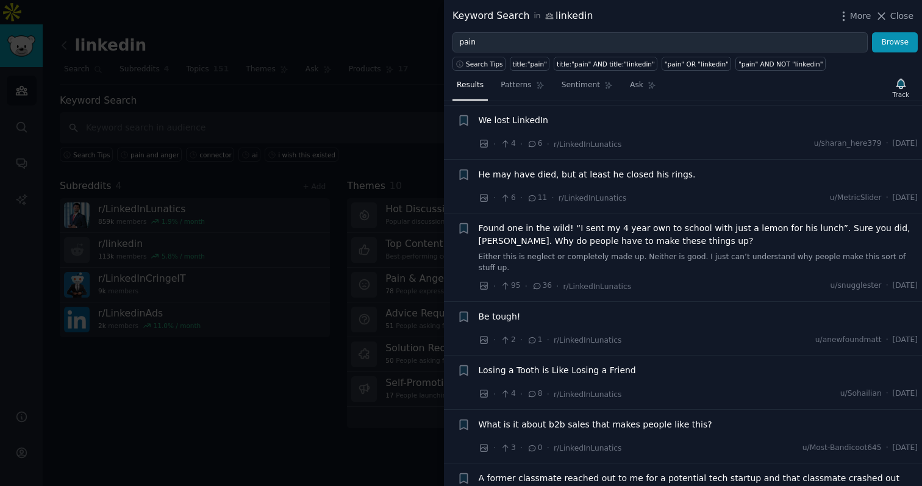
scroll to position [393, 0]
click at [528, 285] on li "+ Found one in the wild! “I sent my 4 year own to school with just a lemon for …" at bounding box center [683, 256] width 478 height 88
click at [520, 309] on div "Be tough!" at bounding box center [697, 315] width 439 height 13
click at [503, 309] on span "Be tough!" at bounding box center [499, 315] width 42 height 13
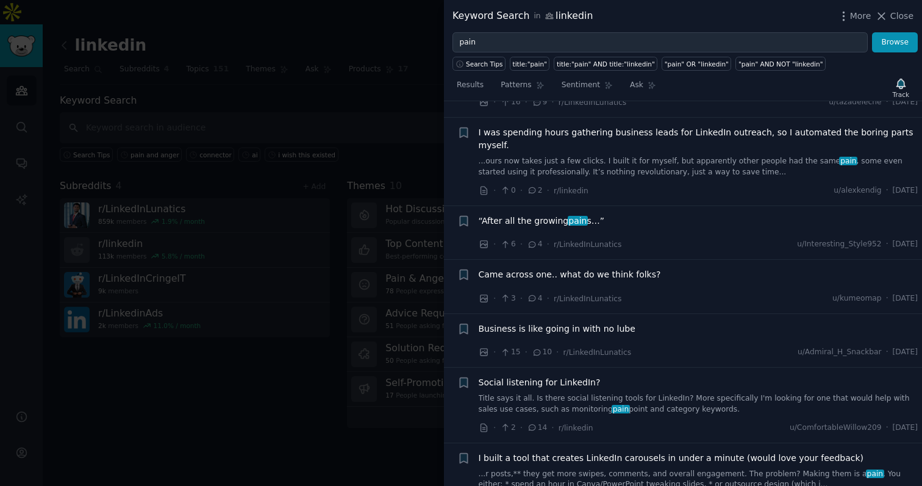
scroll to position [1352, 0]
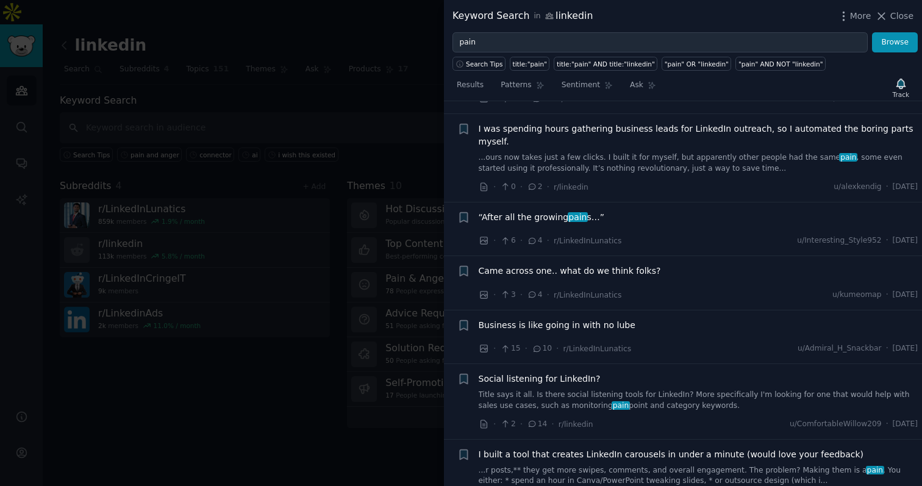
click at [508, 372] on span "Social listening for LinkedIn?" at bounding box center [539, 378] width 122 height 13
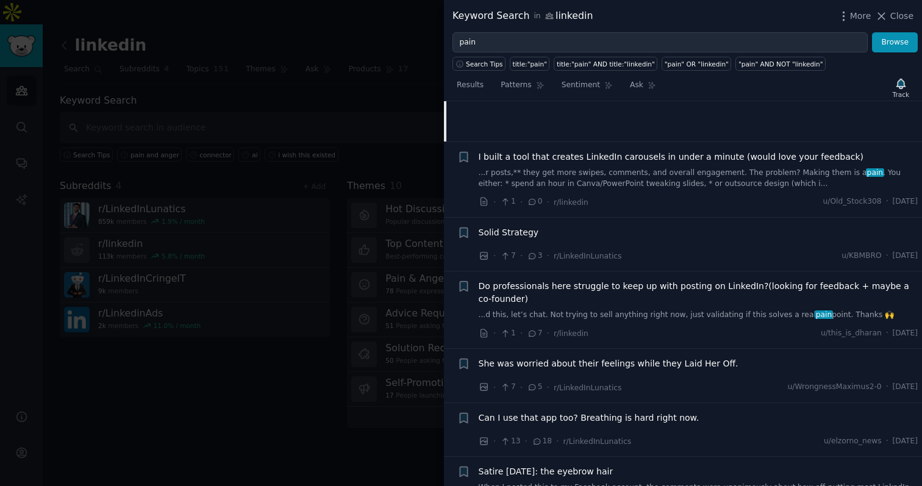
scroll to position [1570, 0]
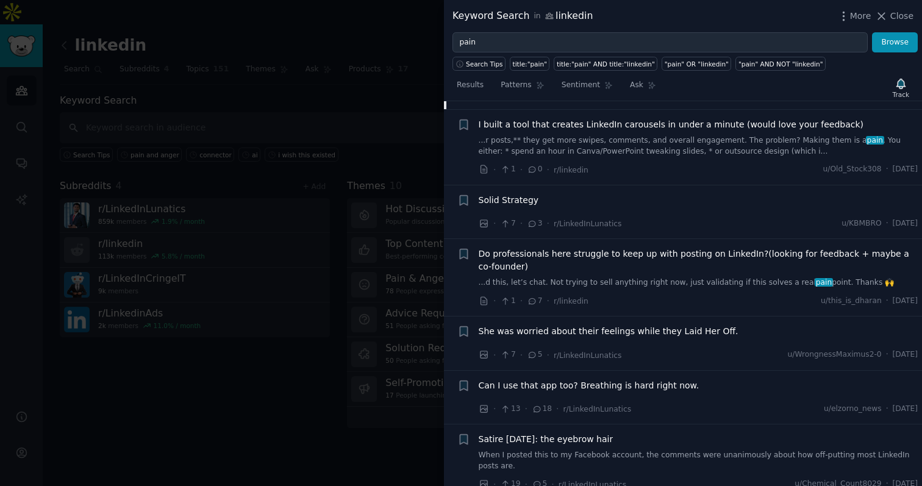
click at [364, 408] on div at bounding box center [461, 243] width 922 height 486
